Goal: Transaction & Acquisition: Purchase product/service

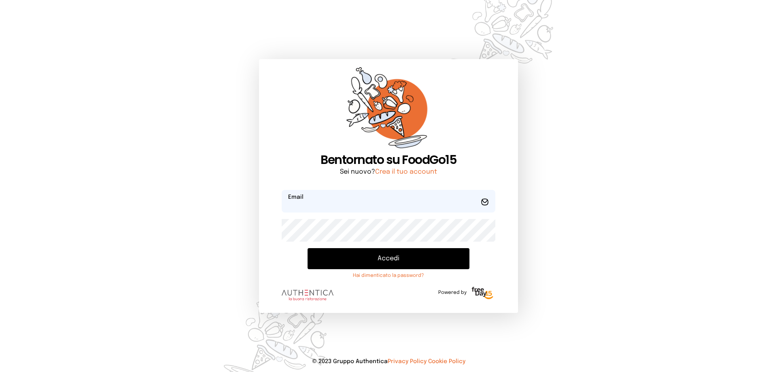
click at [315, 202] on input "email" at bounding box center [389, 201] width 214 height 23
type input "**********"
click at [308, 248] on button "Accedi" at bounding box center [389, 258] width 162 height 21
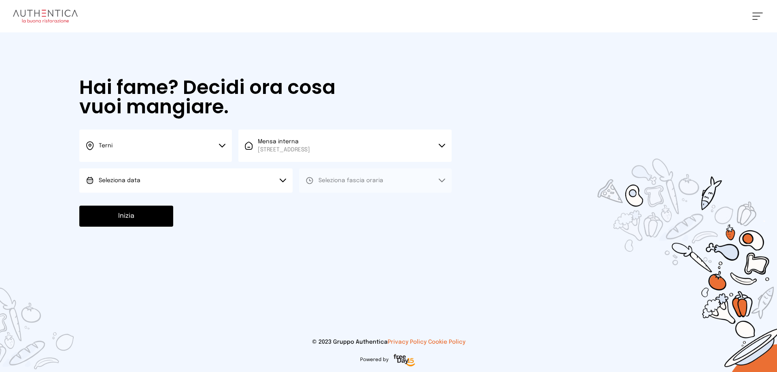
click at [158, 177] on button "Seleziona data" at bounding box center [185, 180] width 213 height 24
drag, startPoint x: 138, startPoint y: 204, endPoint x: 159, endPoint y: 197, distance: 22.2
click at [138, 201] on span "[DATE], [DATE]" at bounding box center [119, 203] width 40 height 8
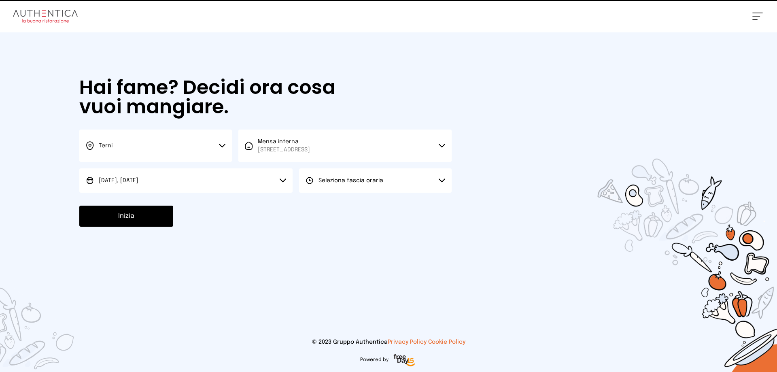
click at [357, 185] on button "Seleziona fascia oraria" at bounding box center [375, 180] width 153 height 24
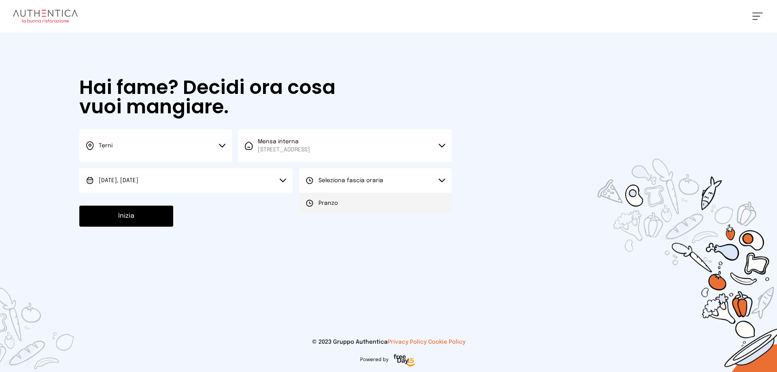
click at [315, 203] on div "Pranzo" at bounding box center [322, 203] width 32 height 8
click at [133, 218] on button "Inizia" at bounding box center [126, 216] width 94 height 21
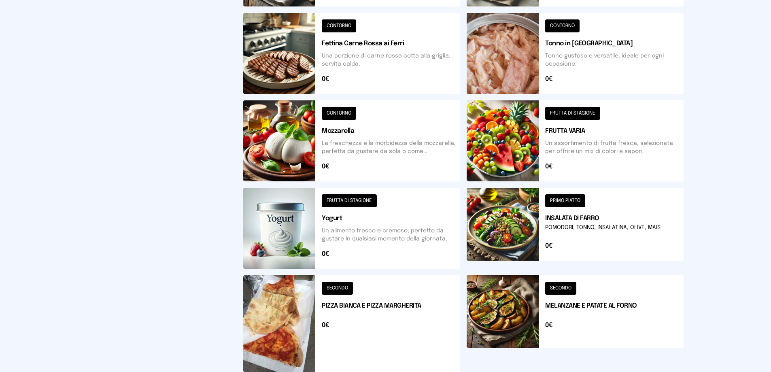
scroll to position [314, 0]
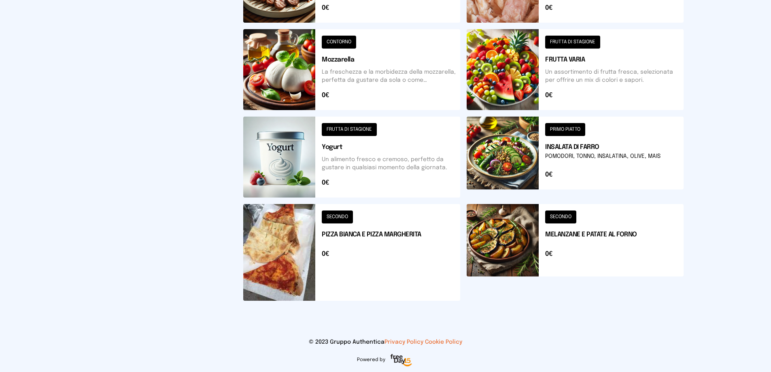
click at [516, 239] on button at bounding box center [575, 252] width 217 height 97
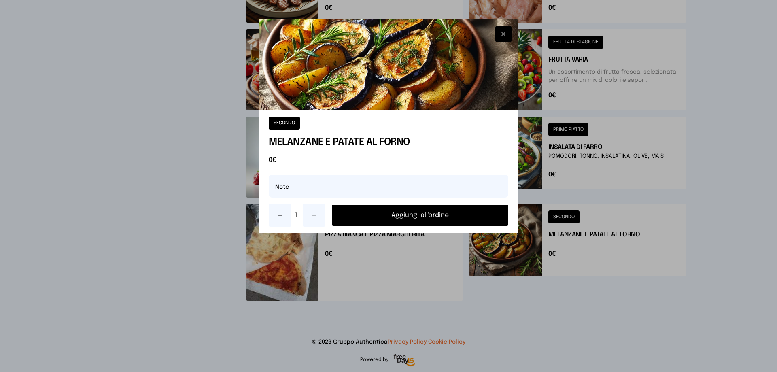
click at [458, 216] on button "Aggiungi all'ordine" at bounding box center [420, 215] width 177 height 21
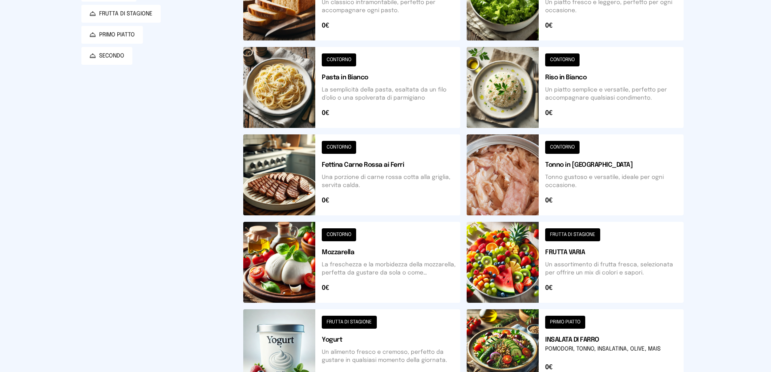
scroll to position [283, 0]
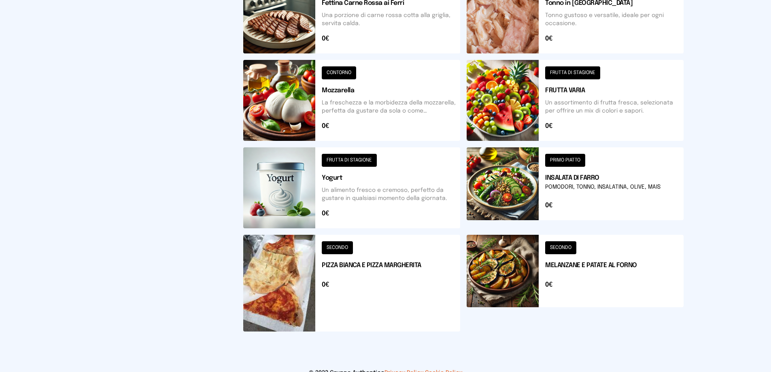
click at [523, 178] on button at bounding box center [575, 187] width 217 height 81
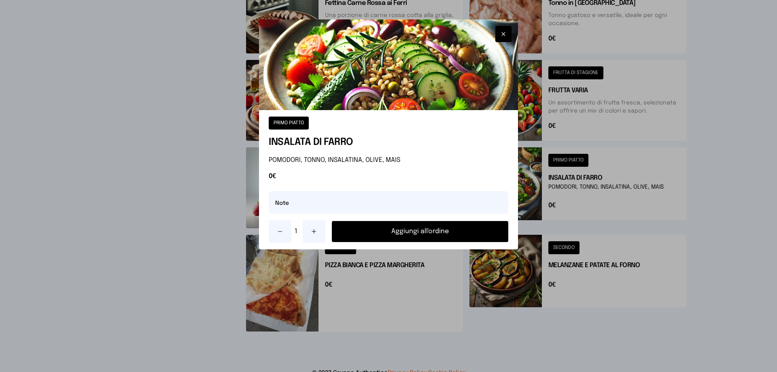
click at [417, 235] on button "Aggiungi all'ordine" at bounding box center [420, 231] width 177 height 21
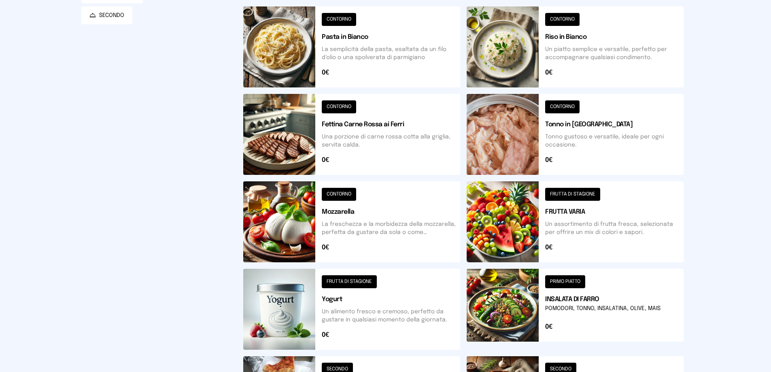
scroll to position [202, 0]
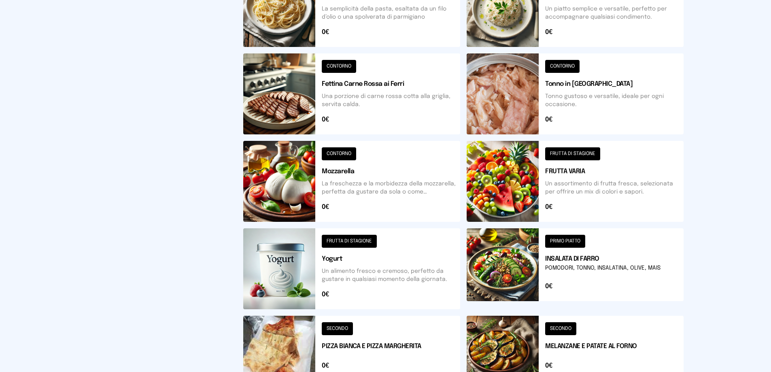
click at [306, 98] on button at bounding box center [351, 93] width 217 height 81
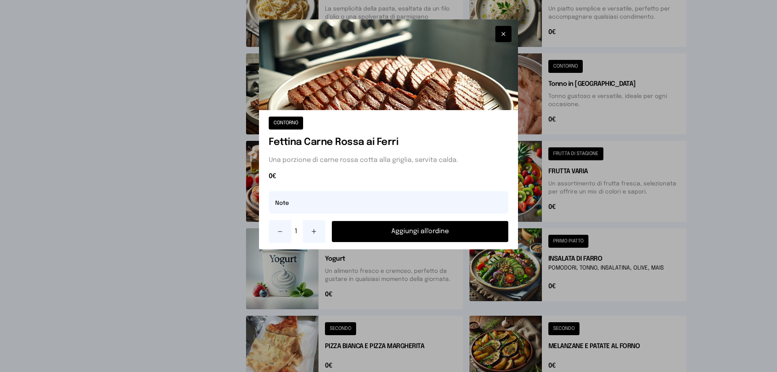
click at [403, 234] on button "Aggiungi all'ordine" at bounding box center [420, 231] width 177 height 21
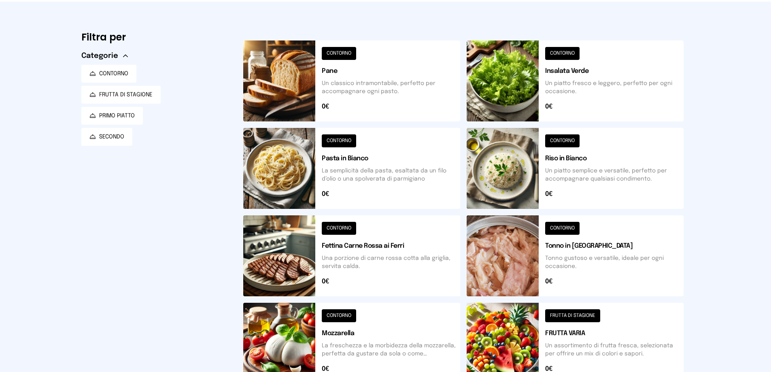
scroll to position [0, 0]
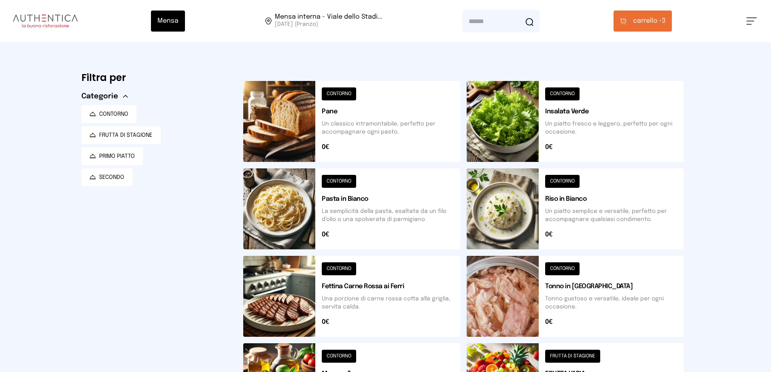
click at [655, 18] on span "carrello •" at bounding box center [647, 21] width 29 height 10
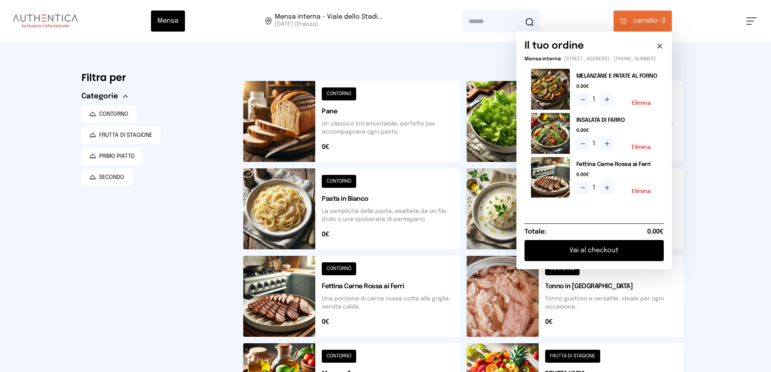
click at [643, 150] on button "Elimina" at bounding box center [641, 148] width 19 height 6
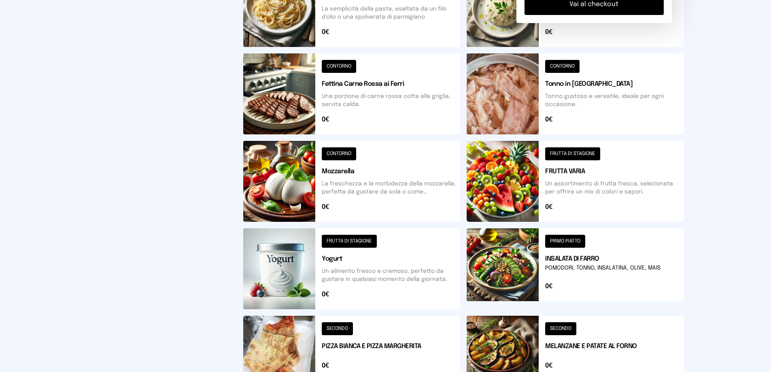
scroll to position [314, 0]
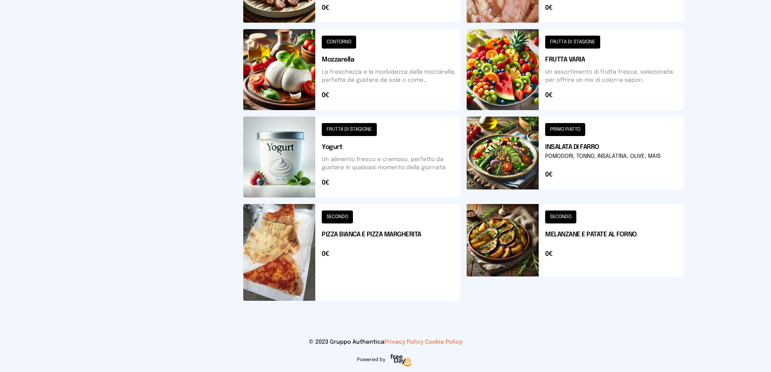
click at [284, 240] on button at bounding box center [351, 252] width 217 height 97
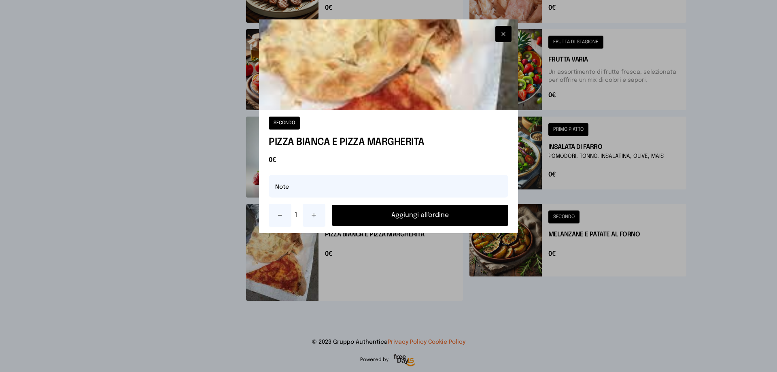
click at [382, 216] on button "Aggiungi all'ordine" at bounding box center [420, 215] width 177 height 21
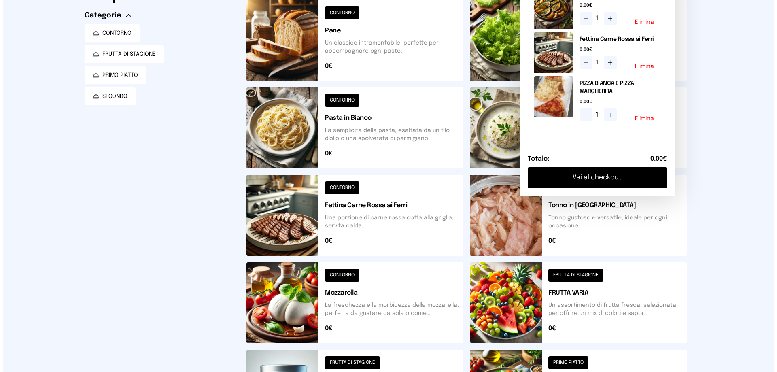
scroll to position [0, 0]
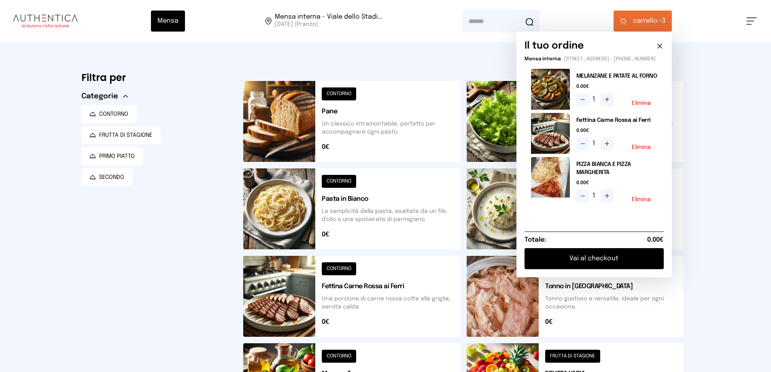
click at [613, 262] on button "Vai al checkout" at bounding box center [594, 258] width 139 height 21
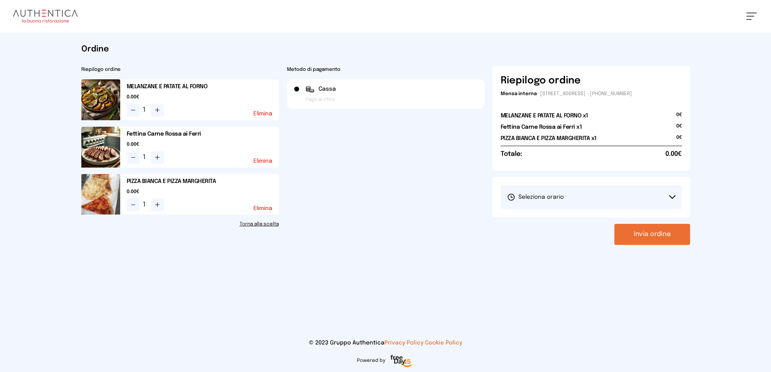
click at [584, 199] on button "Seleziona orario" at bounding box center [591, 197] width 181 height 24
drag, startPoint x: 559, startPoint y: 224, endPoint x: 594, endPoint y: 215, distance: 36.3
click at [559, 224] on li "1° Turno (13:00 - 15:00)" at bounding box center [591, 219] width 181 height 21
click at [678, 234] on button "Invia ordine" at bounding box center [653, 234] width 76 height 21
